Goal: Task Accomplishment & Management: Manage account settings

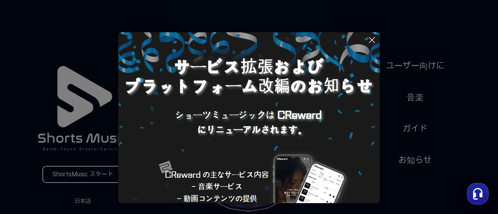
click at [370, 41] on icon at bounding box center [371, 39] width 5 height 5
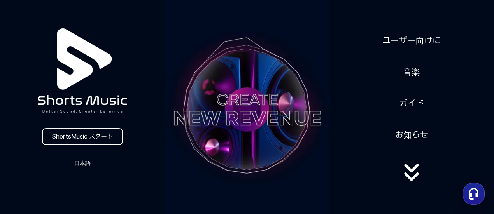
scroll to position [27, 0]
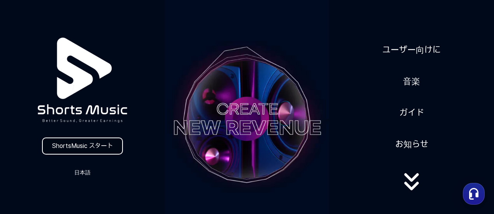
click at [108, 143] on link "ShortsMusic スタート" at bounding box center [82, 146] width 81 height 17
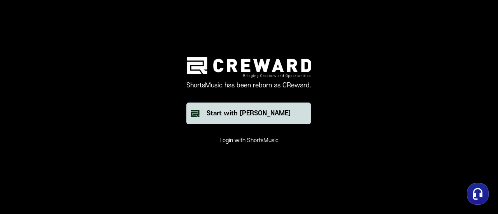
click at [219, 109] on div "Start with [PERSON_NAME]" at bounding box center [248, 113] width 84 height 9
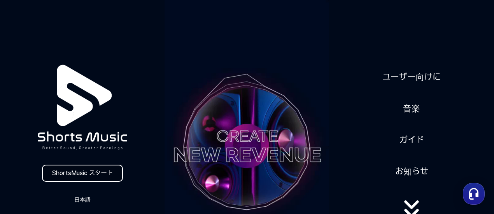
click at [89, 175] on link "ShortsMusic スタート" at bounding box center [82, 173] width 81 height 17
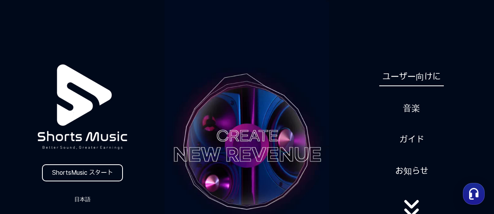
click at [395, 67] on link "ユーザー向けに" at bounding box center [411, 76] width 65 height 19
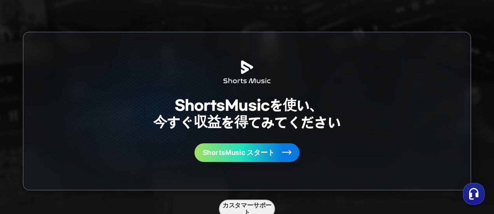
scroll to position [1974, 0]
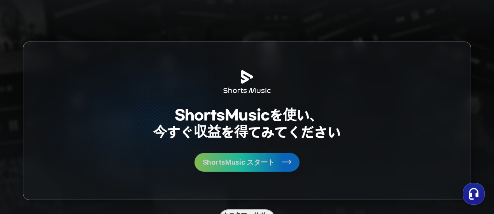
click at [214, 166] on span "ShortsMusic スタート" at bounding box center [239, 162] width 72 height 7
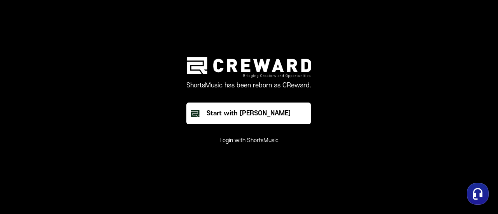
click at [127, 96] on main "ShortsMusic has been reborn as CReward. Start with Creward Login with ShortsMus…" at bounding box center [249, 107] width 498 height 214
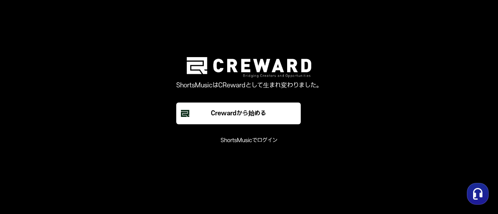
click at [254, 142] on font "ShortsMusicでログイン" at bounding box center [248, 140] width 57 height 7
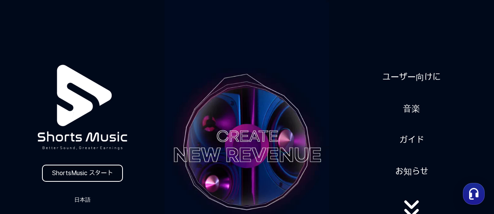
click at [83, 174] on link "ShortsMusic スタート" at bounding box center [82, 173] width 81 height 17
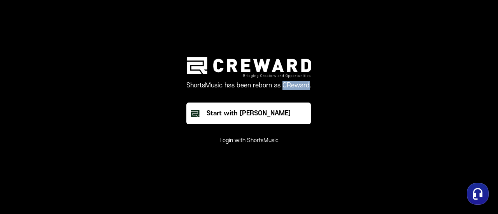
drag, startPoint x: 282, startPoint y: 85, endPoint x: 310, endPoint y: 86, distance: 28.0
click at [310, 86] on p "ShortsMusic has been reborn as CReward." at bounding box center [248, 85] width 125 height 9
copy p "CReward"
